Goal: Communication & Community: Answer question/provide support

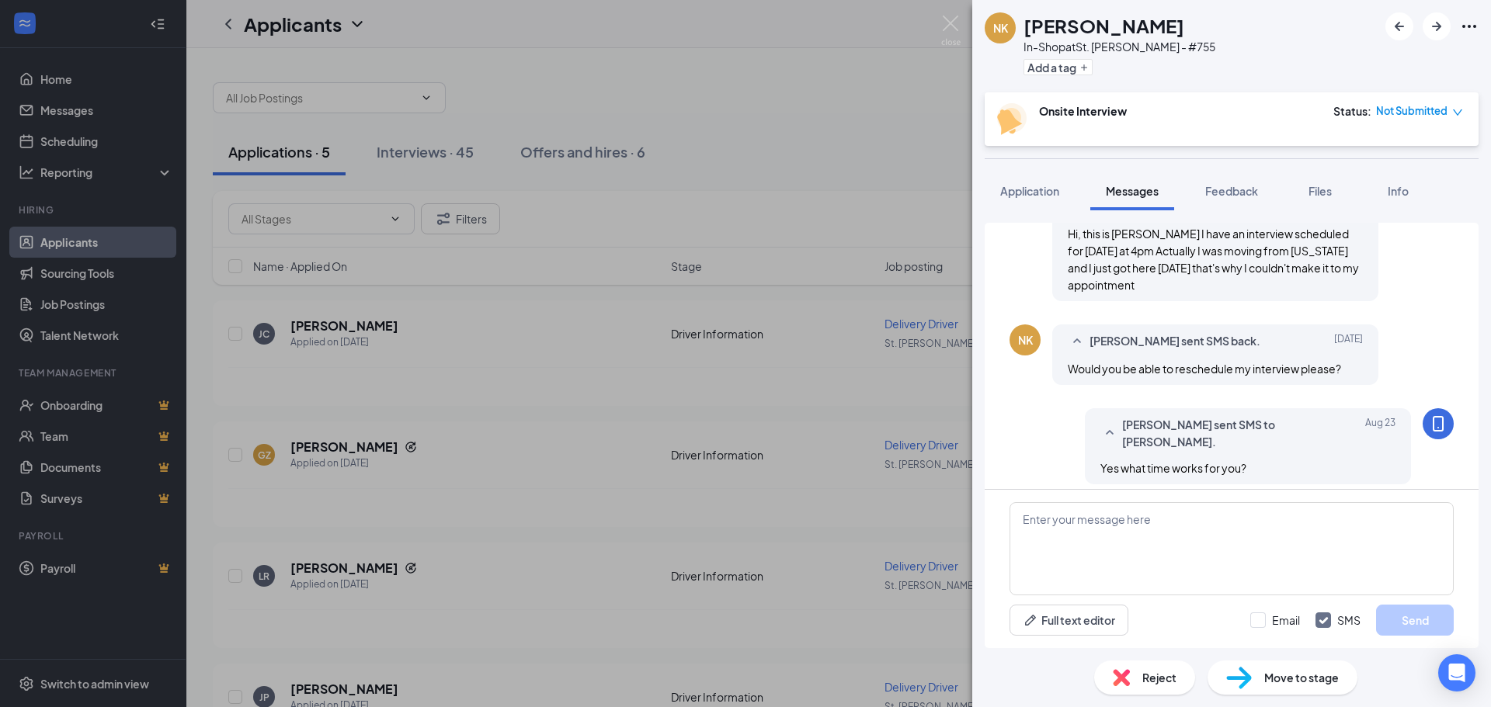
scroll to position [718, 0]
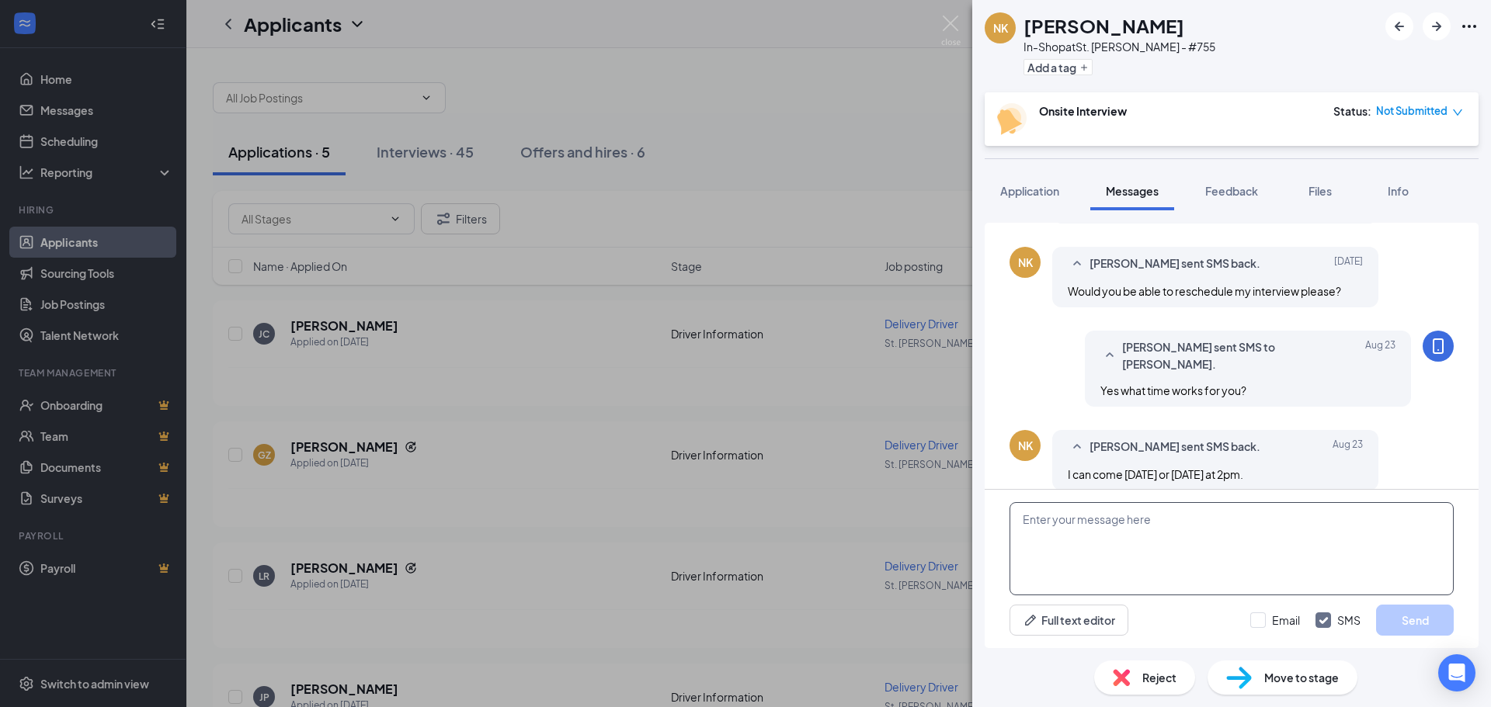
click at [1074, 533] on textarea at bounding box center [1231, 548] width 444 height 93
type textarea "w"
type textarea "Could you be here Thursday or Friday at 2pm?"
click at [1389, 616] on button "Send" at bounding box center [1415, 620] width 78 height 31
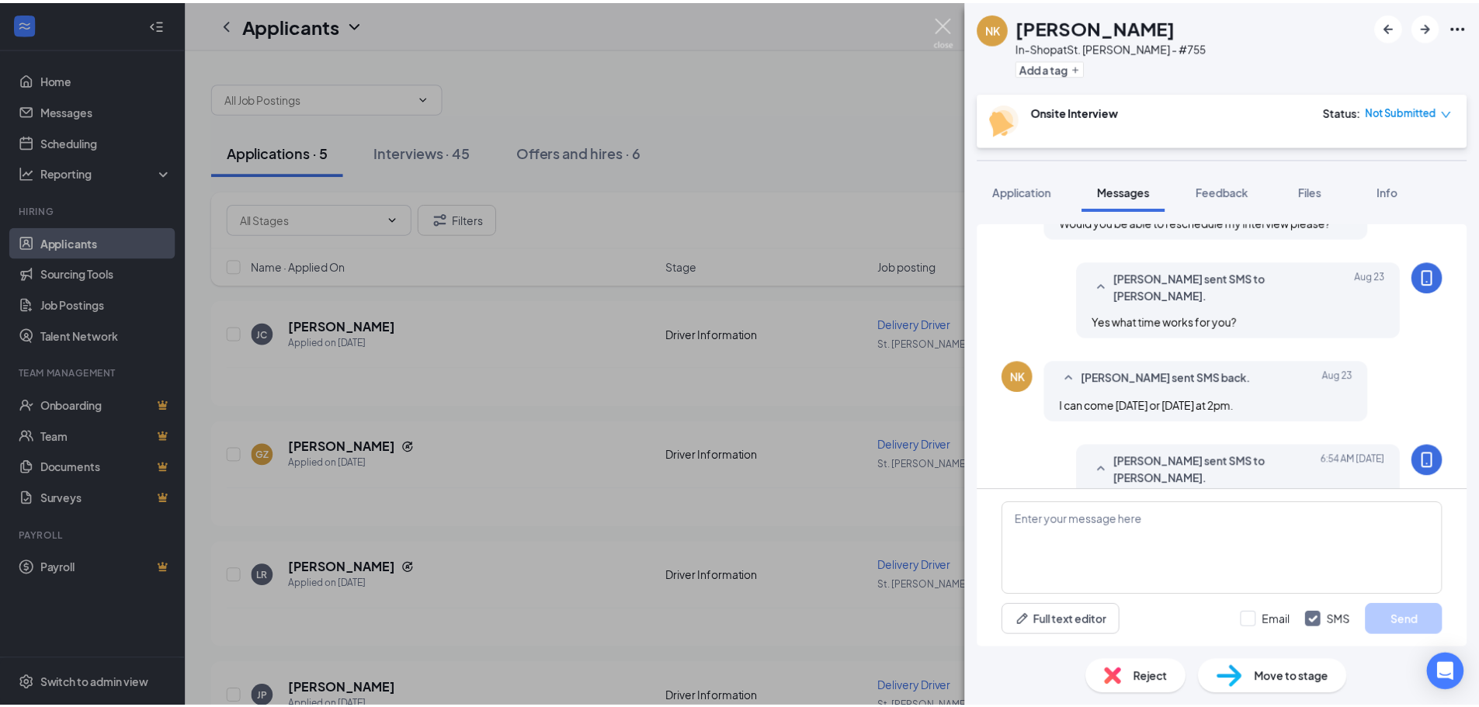
scroll to position [818, 0]
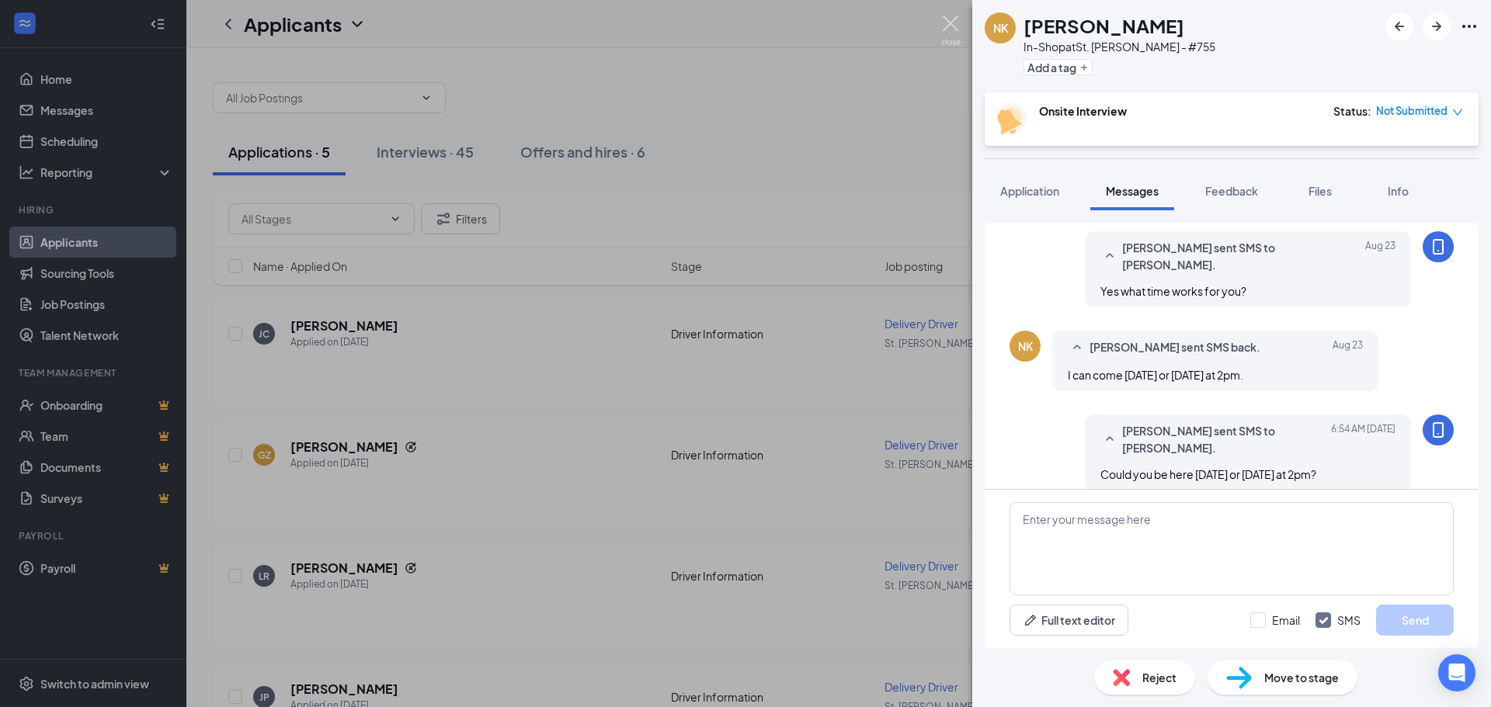
click at [950, 28] on img at bounding box center [950, 31] width 19 height 30
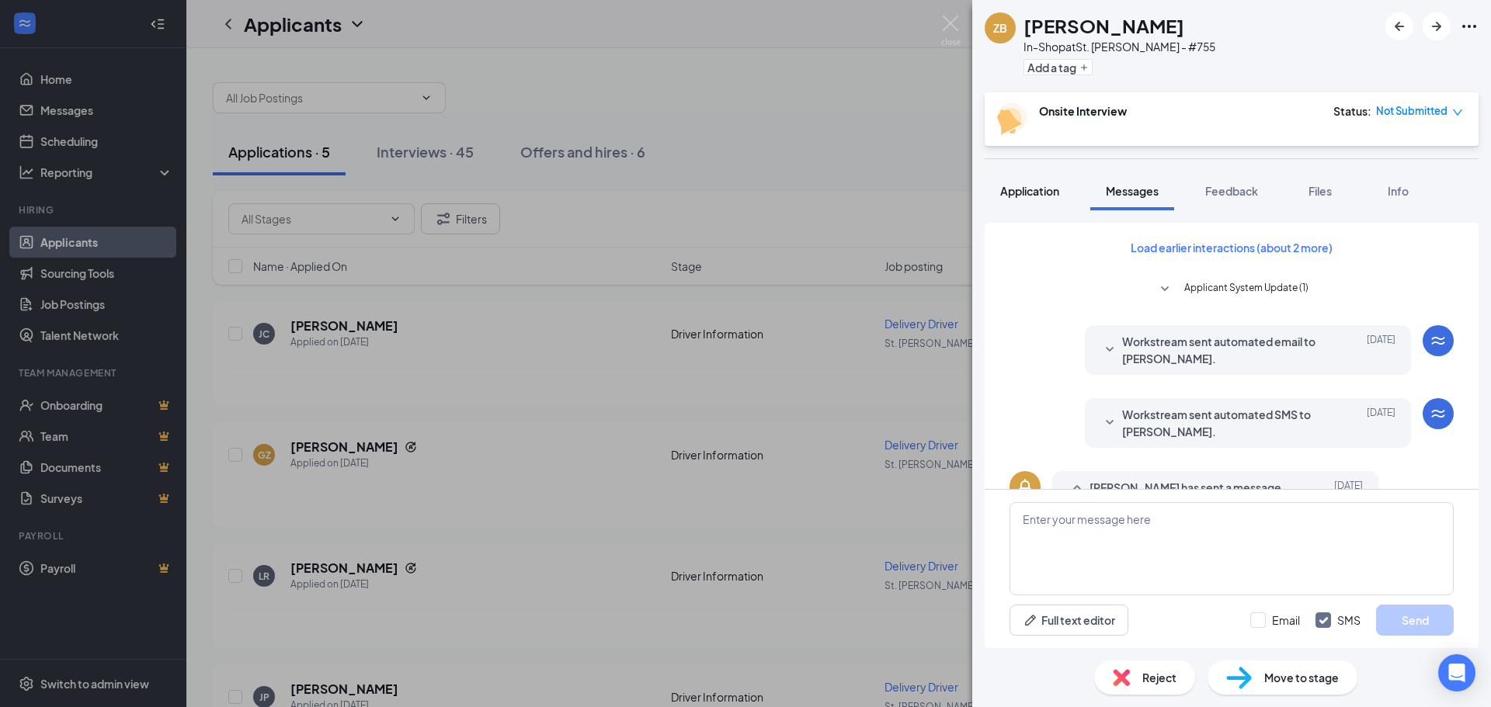
click at [1040, 193] on span "Application" at bounding box center [1029, 191] width 59 height 14
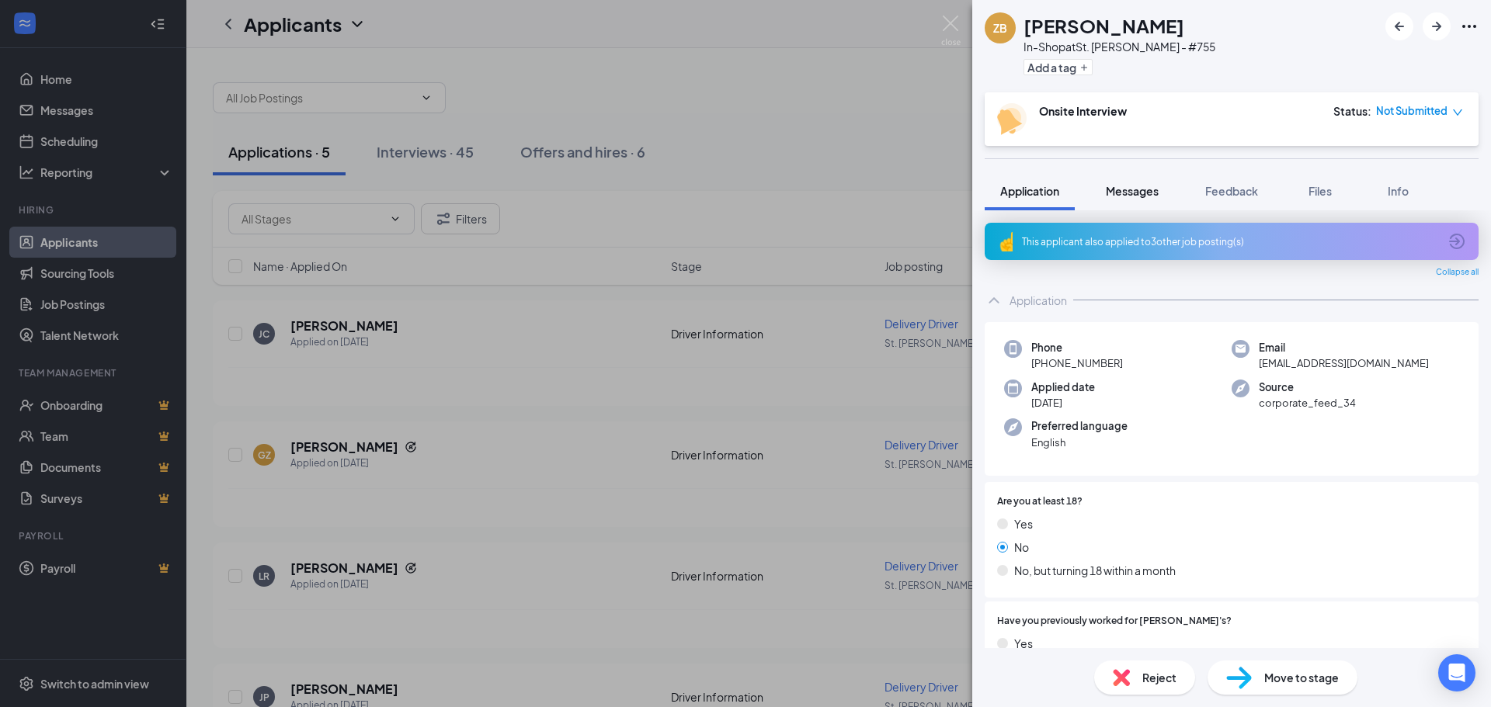
click at [1112, 196] on span "Messages" at bounding box center [1132, 191] width 53 height 14
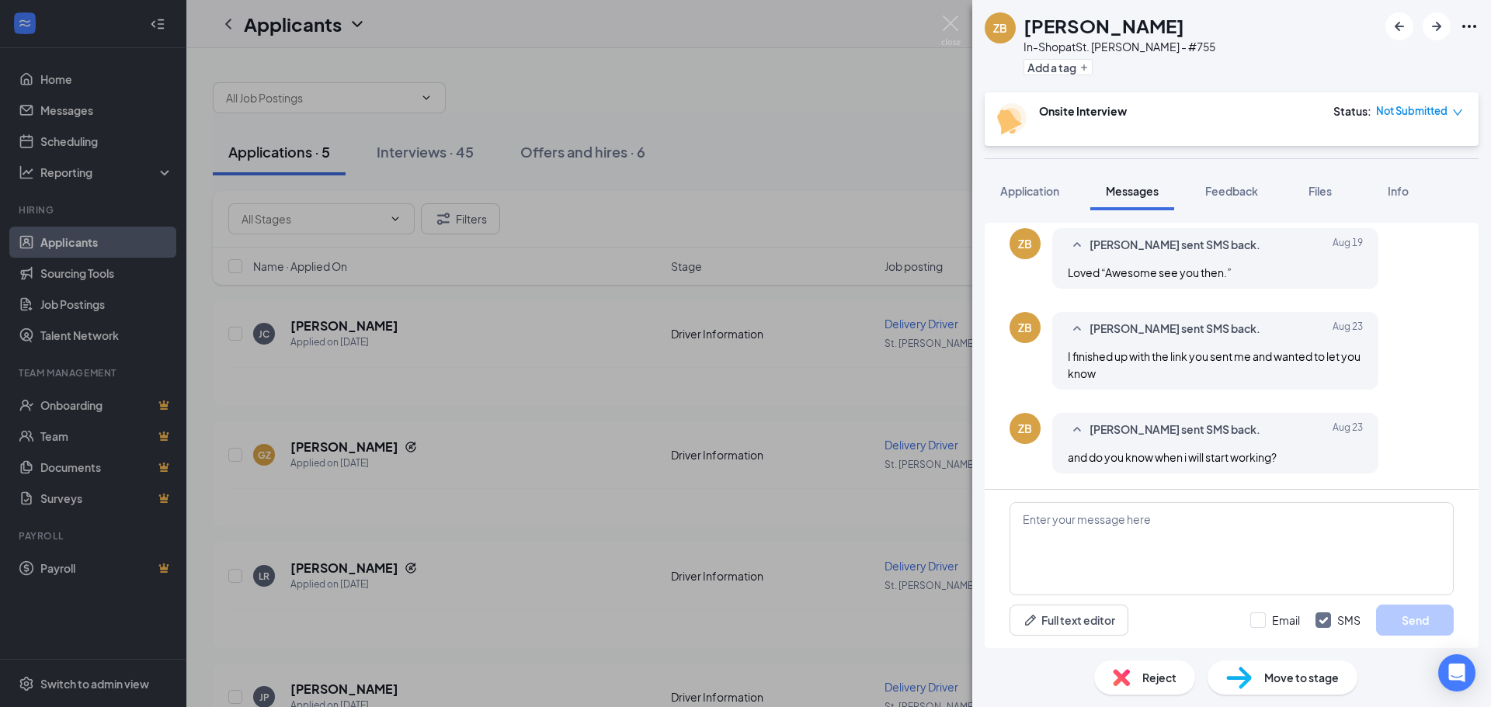
scroll to position [627, 0]
click at [1118, 547] on textarea at bounding box center [1231, 548] width 444 height 93
click at [1215, 519] on textarea "We will need a work permit if we havent received one yet." at bounding box center [1231, 548] width 444 height 93
type textarea "We will need a work permit if we haven't received one yet."
click at [1388, 609] on button "Send" at bounding box center [1415, 620] width 78 height 31
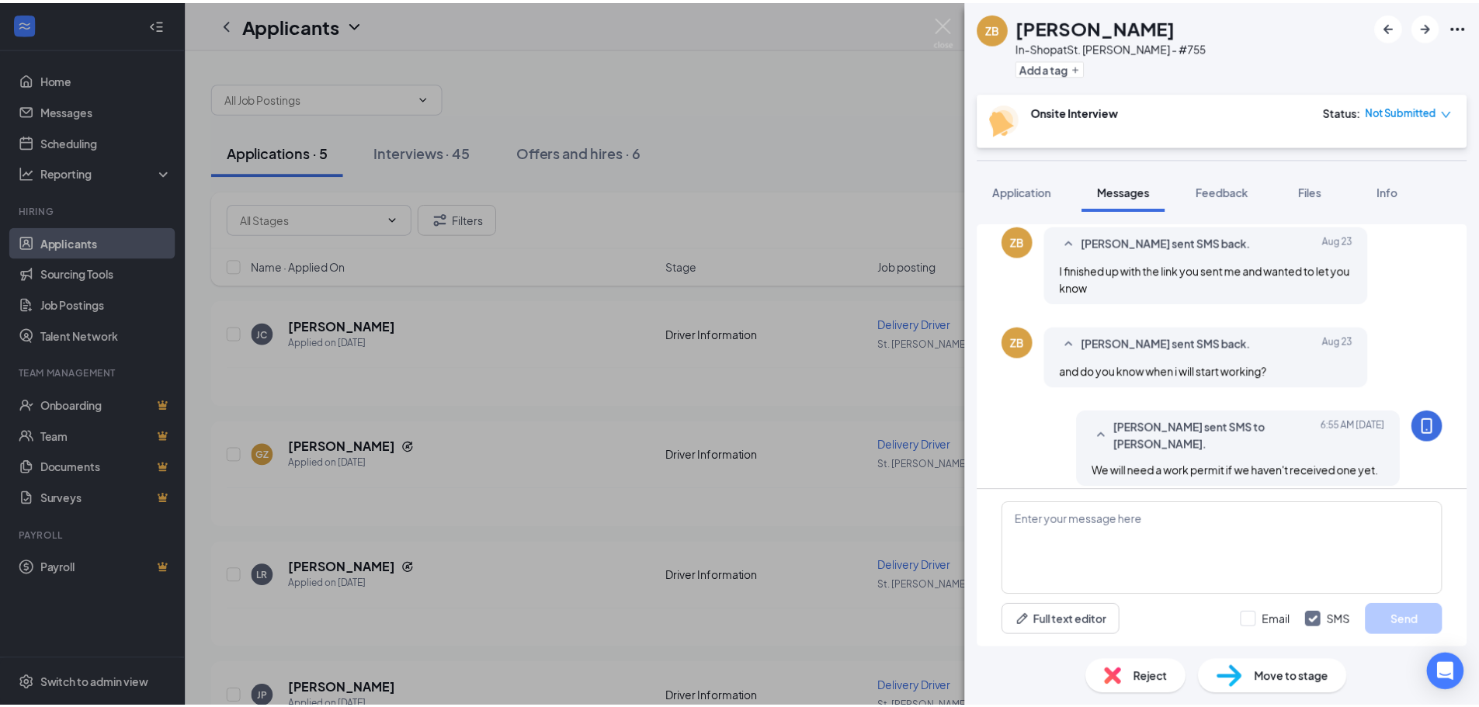
scroll to position [726, 0]
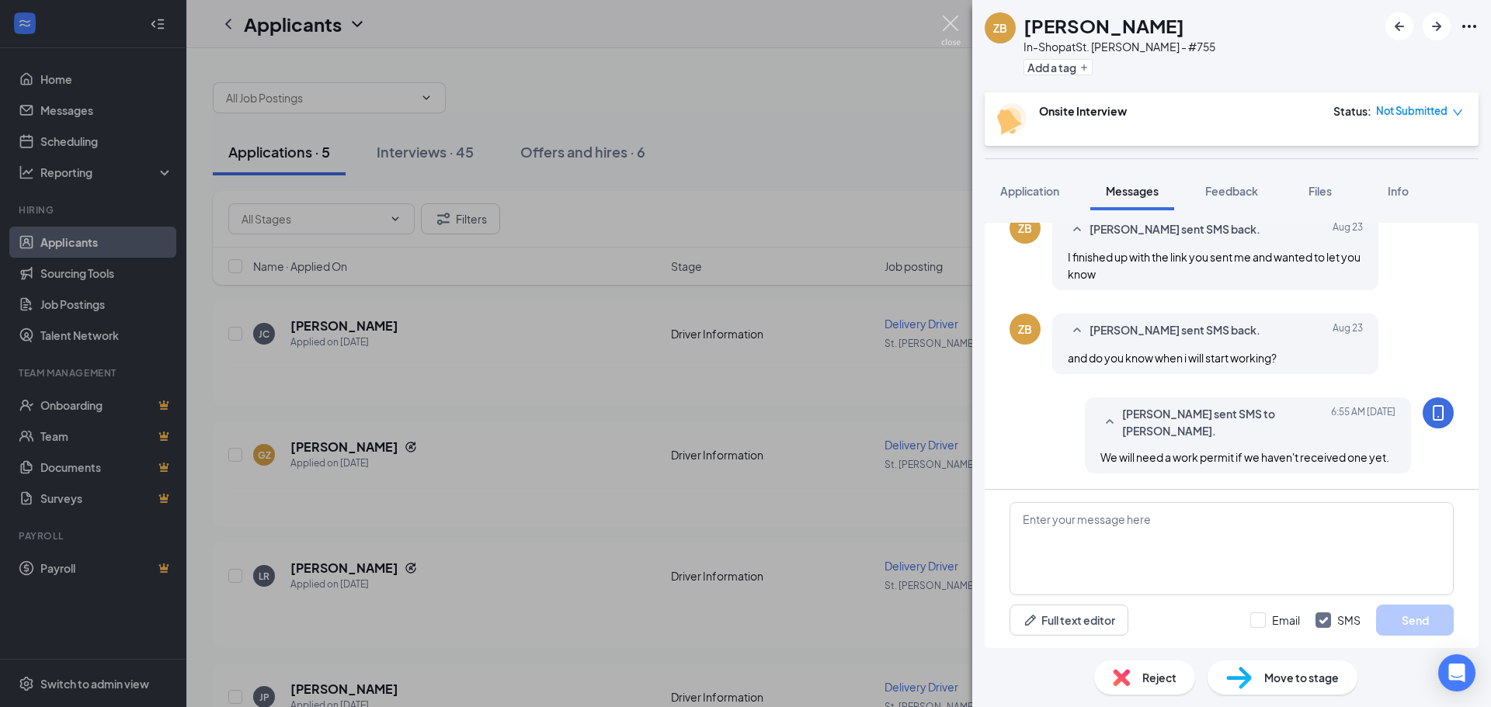
click at [953, 25] on img at bounding box center [950, 31] width 19 height 30
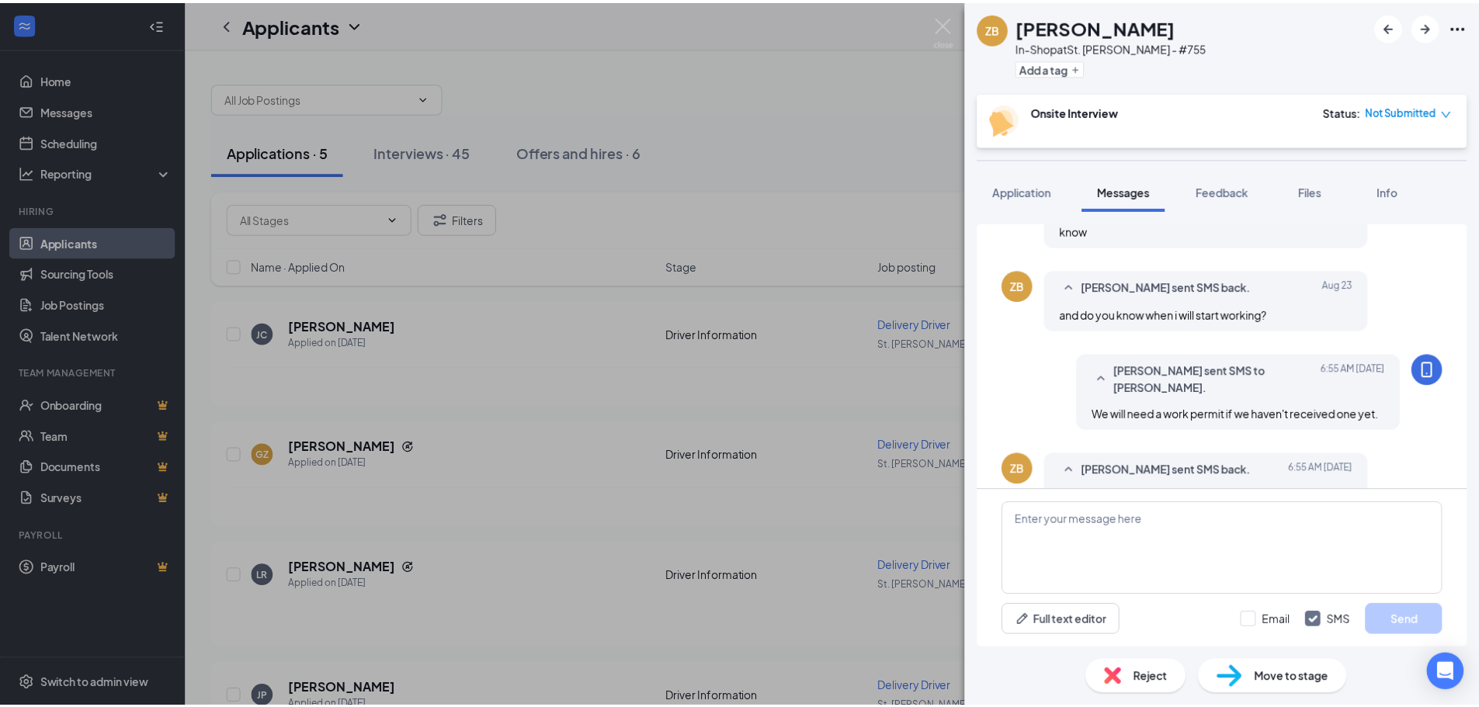
scroll to position [709, 0]
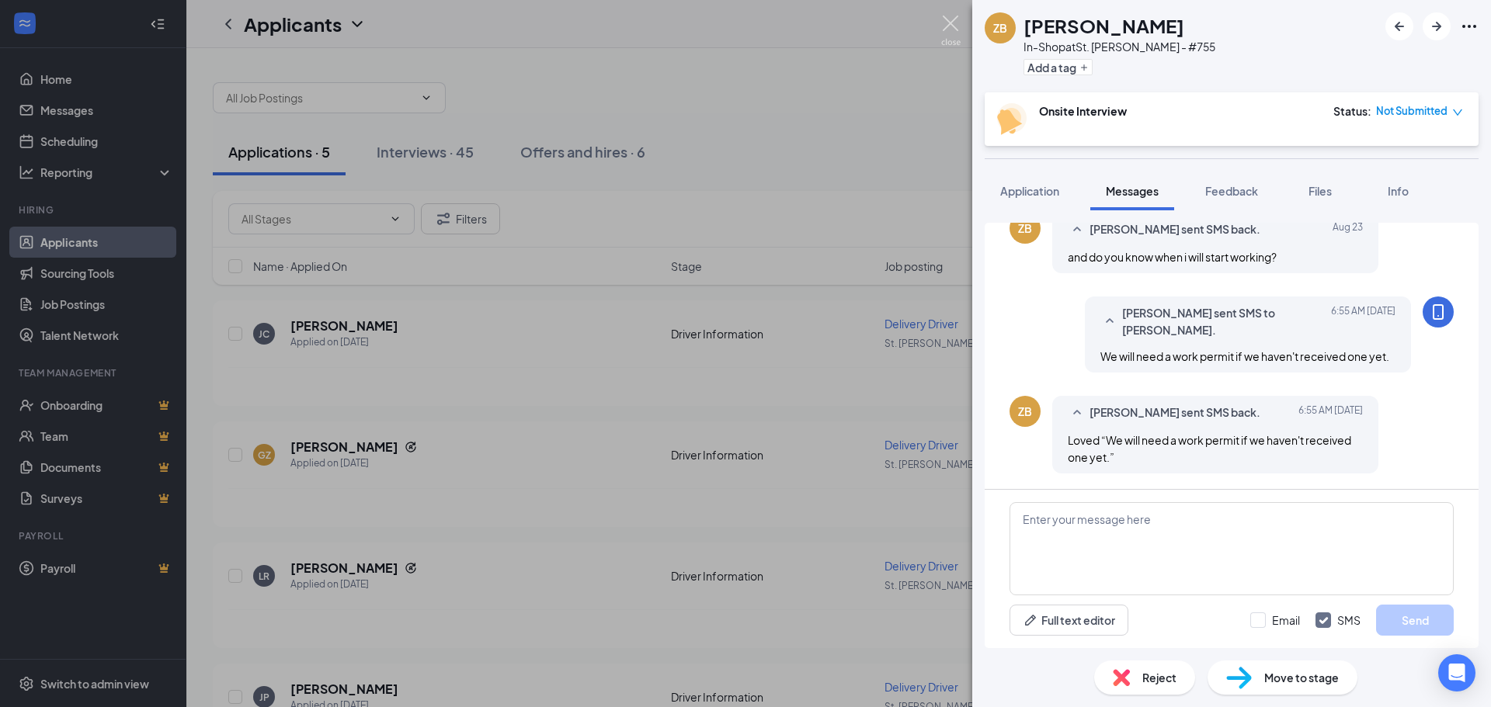
click at [946, 29] on img at bounding box center [950, 31] width 19 height 30
